Goal: Task Accomplishment & Management: Manage account settings

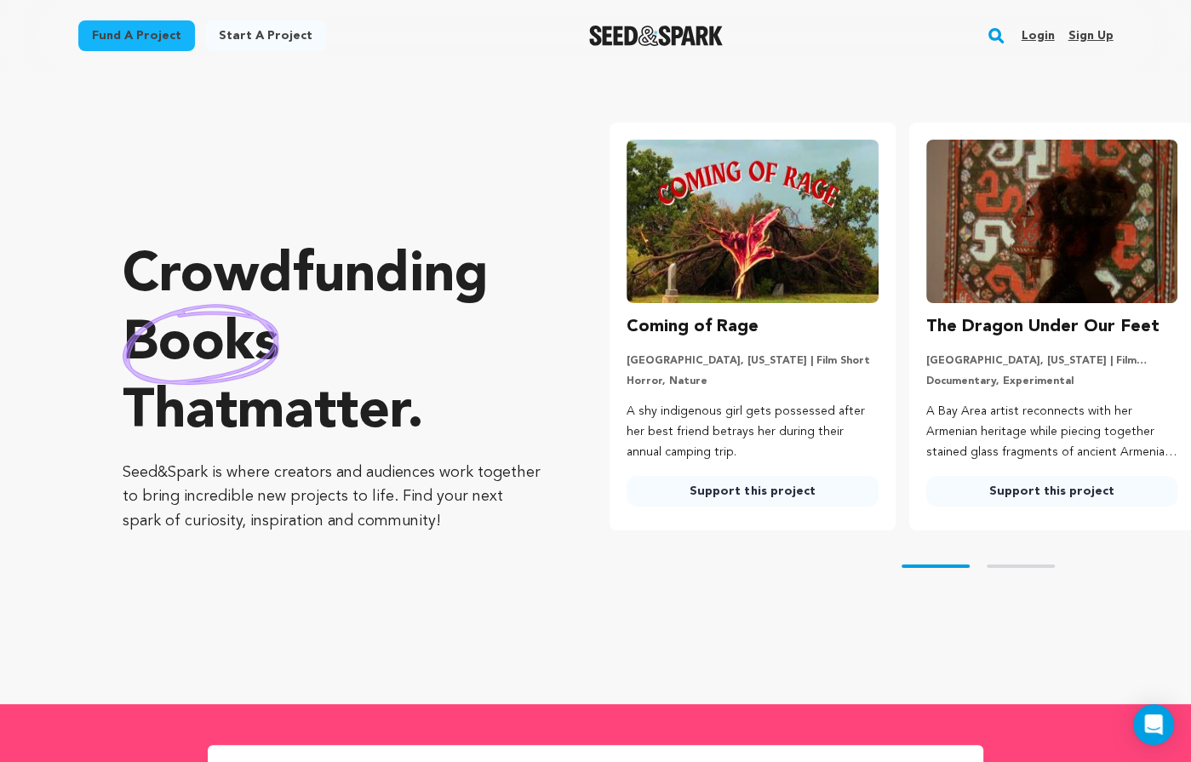
click at [1039, 41] on link "Login" at bounding box center [1037, 35] width 33 height 27
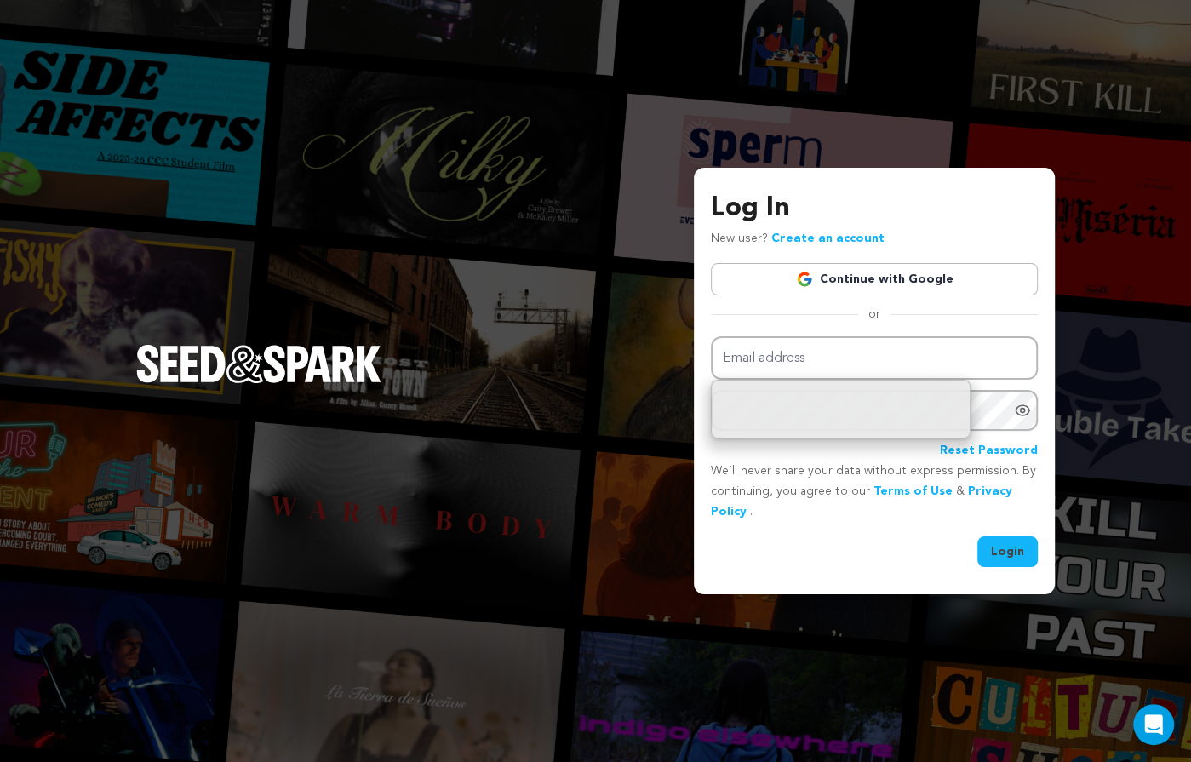
click at [845, 271] on link "Continue with Google" at bounding box center [874, 279] width 327 height 32
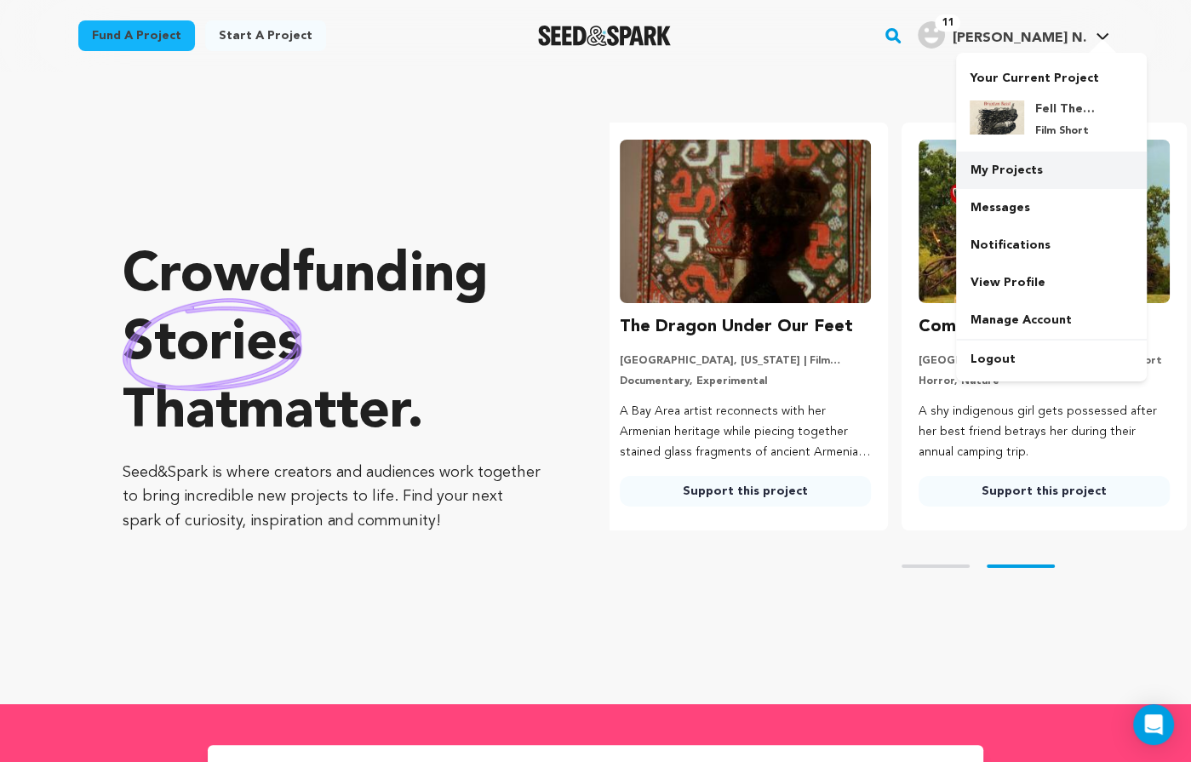
click at [1043, 177] on link "My Projects" at bounding box center [1051, 170] width 191 height 37
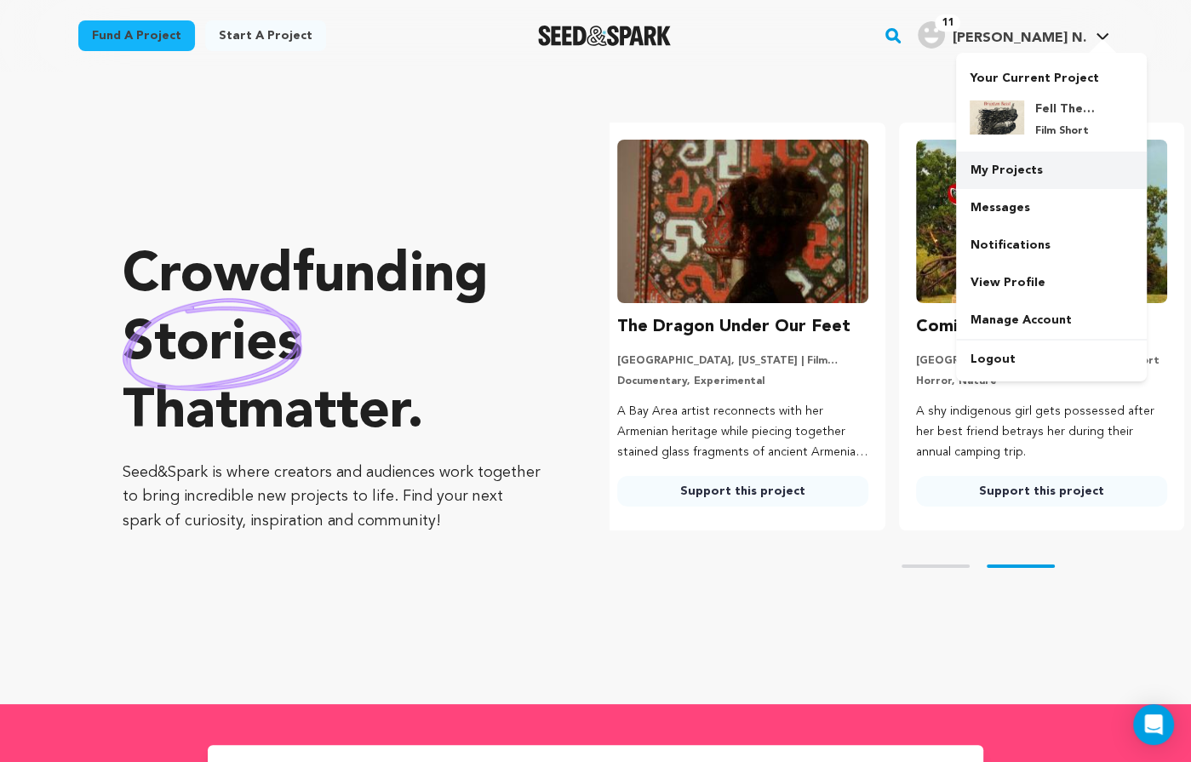
scroll to position [0, 313]
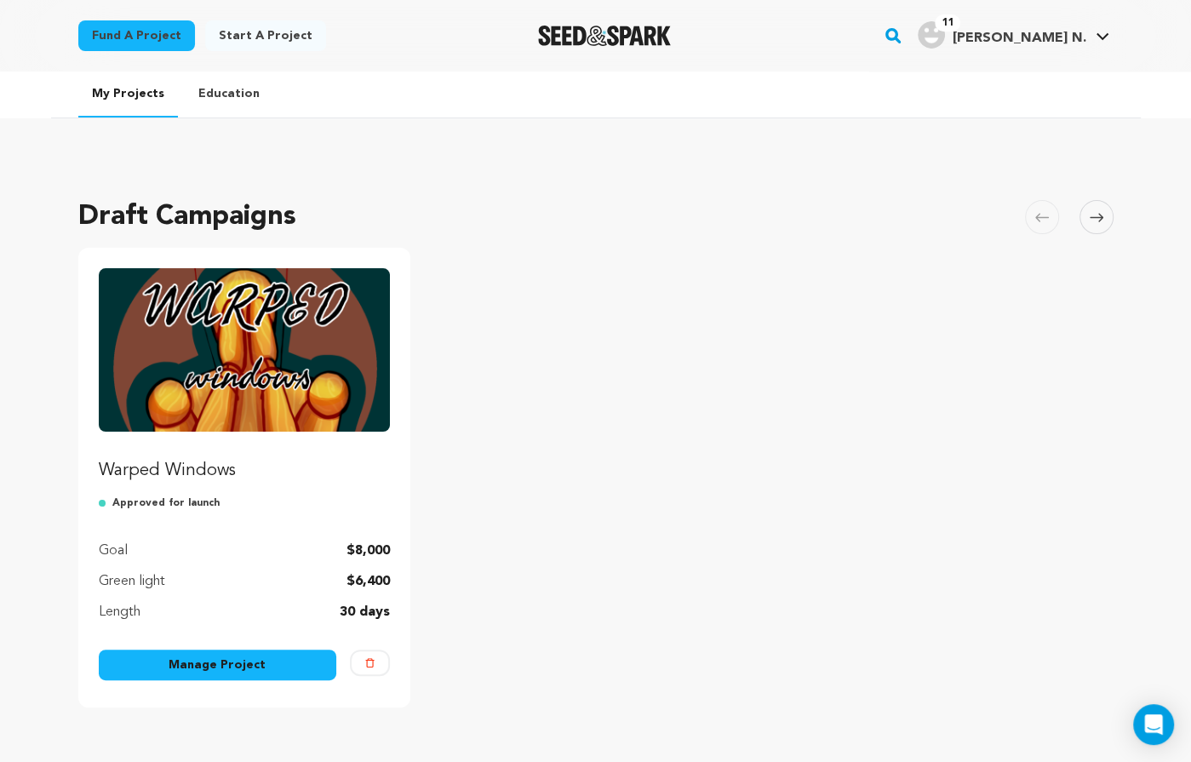
click at [283, 659] on link "Manage Project" at bounding box center [218, 665] width 238 height 31
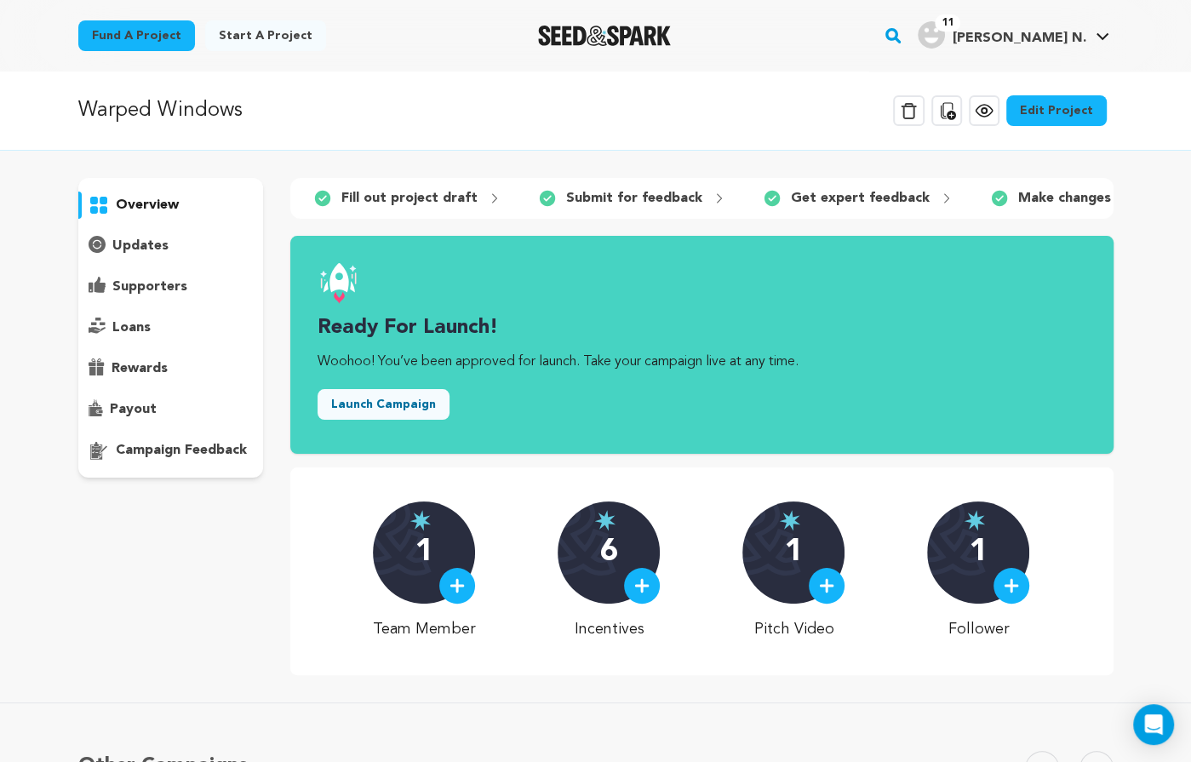
click at [347, 401] on button "Launch Campaign" at bounding box center [384, 404] width 132 height 31
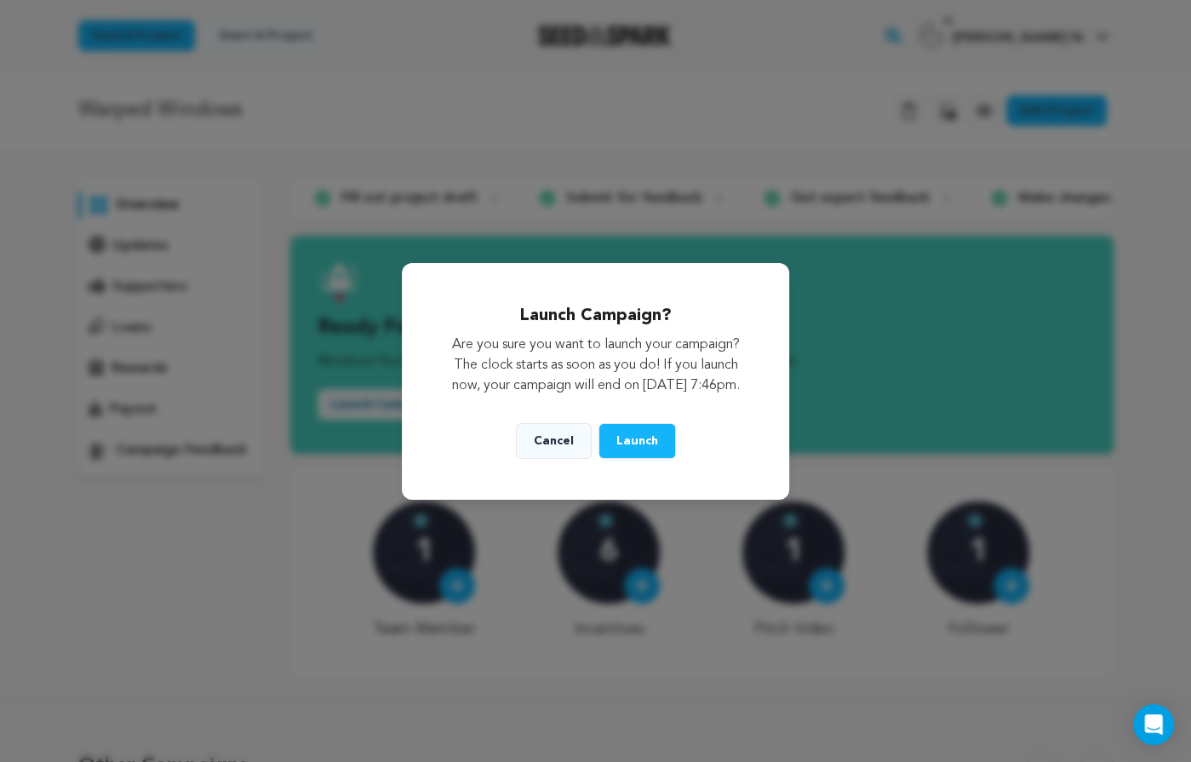
click at [642, 447] on span "Launch" at bounding box center [638, 441] width 42 height 12
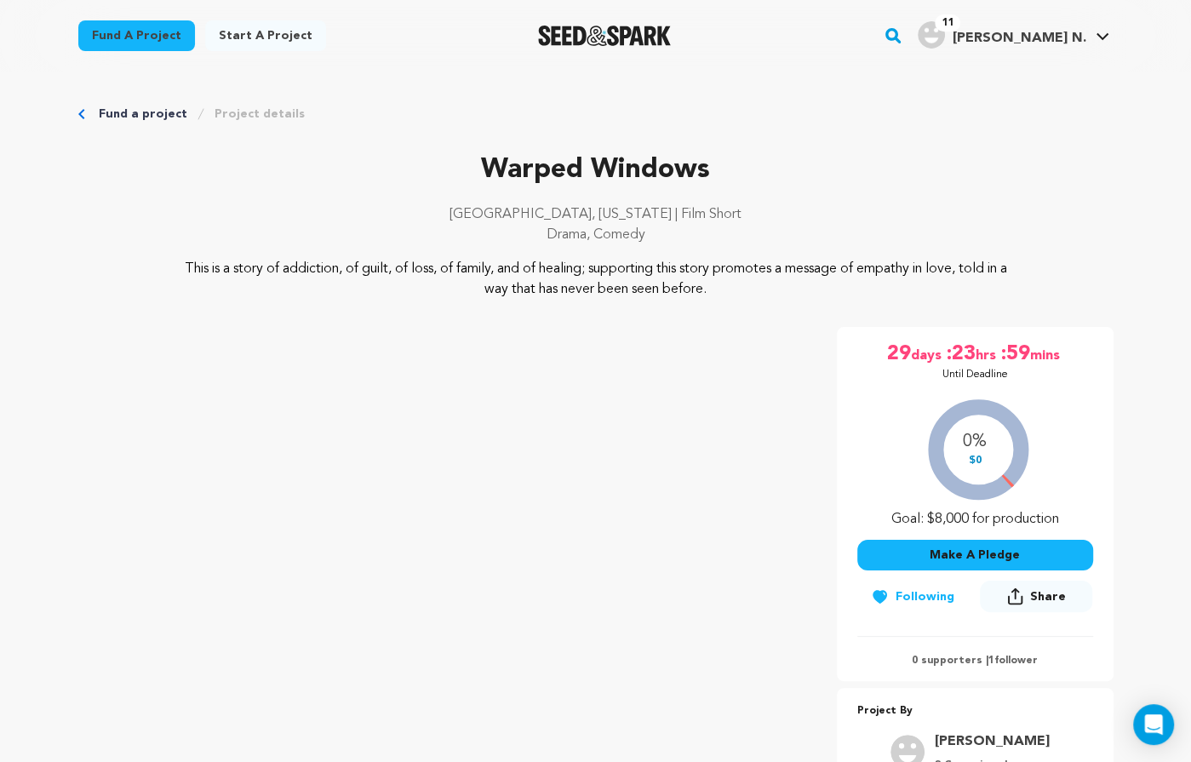
click at [1045, 604] on span "Share" at bounding box center [1048, 596] width 36 height 17
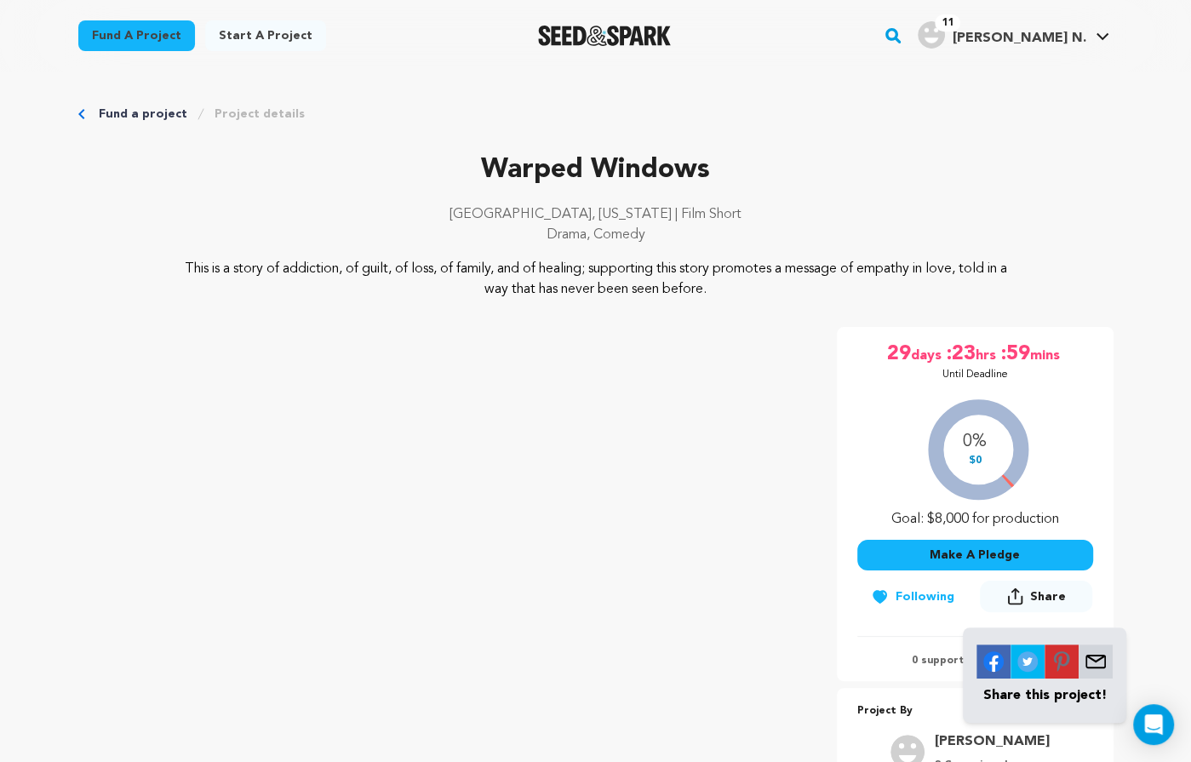
click at [1039, 588] on span "Share" at bounding box center [1048, 596] width 36 height 17
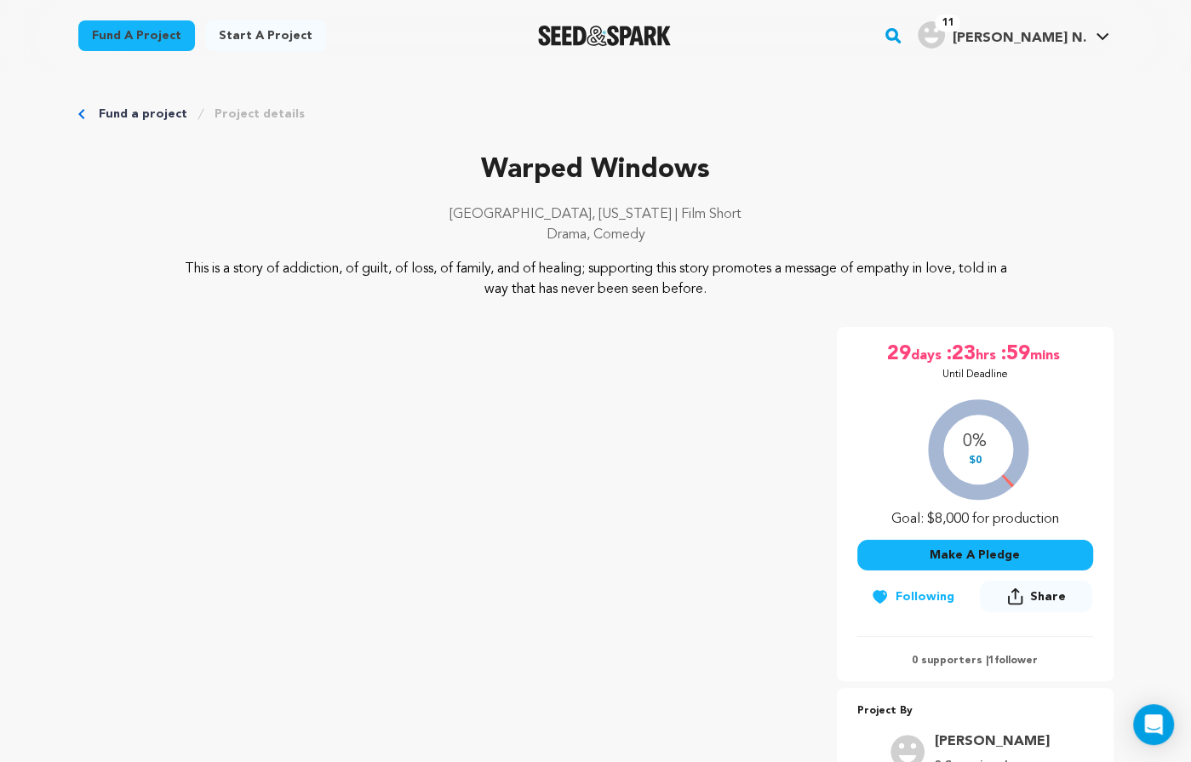
click at [1042, 603] on span "Share" at bounding box center [1048, 596] width 36 height 17
